Goal: Check status: Check status

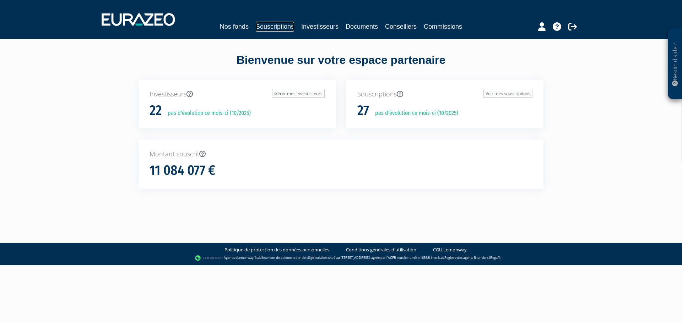
click at [293, 27] on link "Souscriptions" at bounding box center [275, 27] width 38 height 10
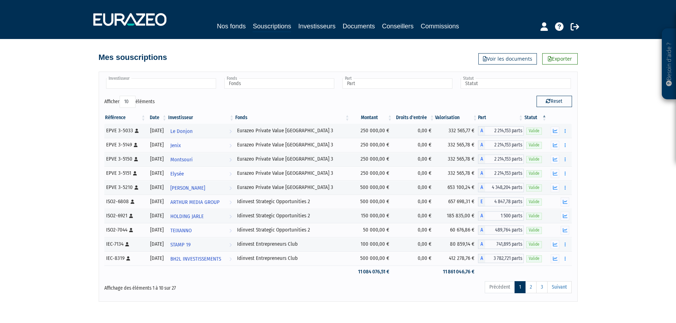
click at [176, 80] on input "text" at bounding box center [161, 83] width 110 height 10
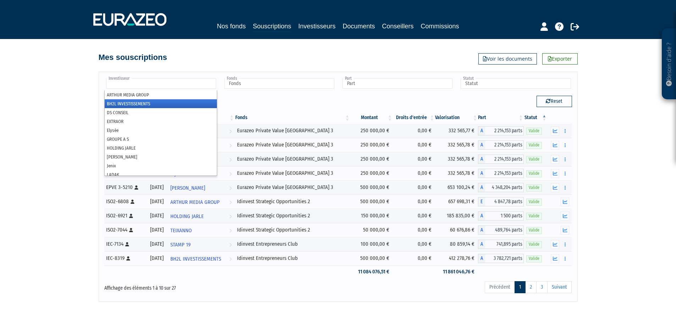
scroll to position [4, 0]
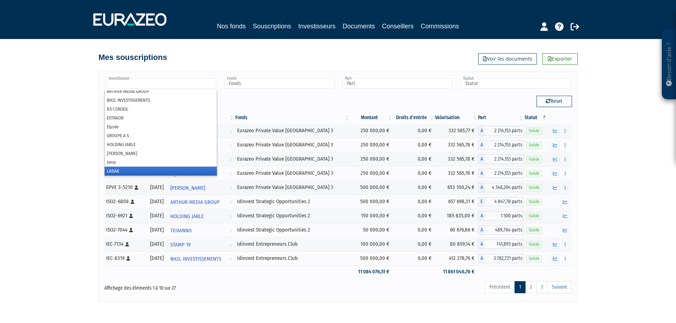
click at [132, 171] on li "LADAK" at bounding box center [161, 171] width 112 height 9
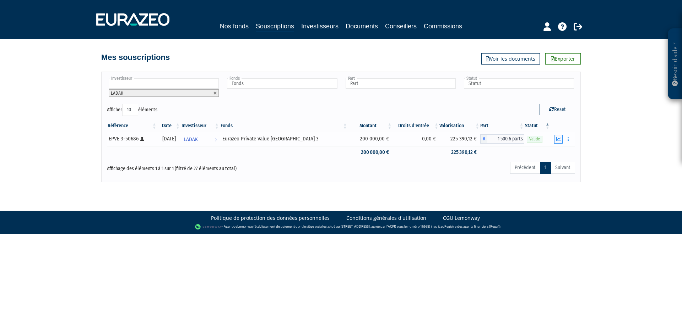
click at [556, 138] on icon "button" at bounding box center [558, 139] width 5 height 5
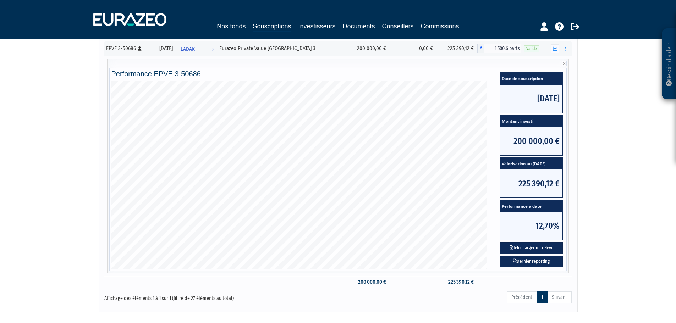
scroll to position [95, 0]
